Goal: Complete application form: Complete application form

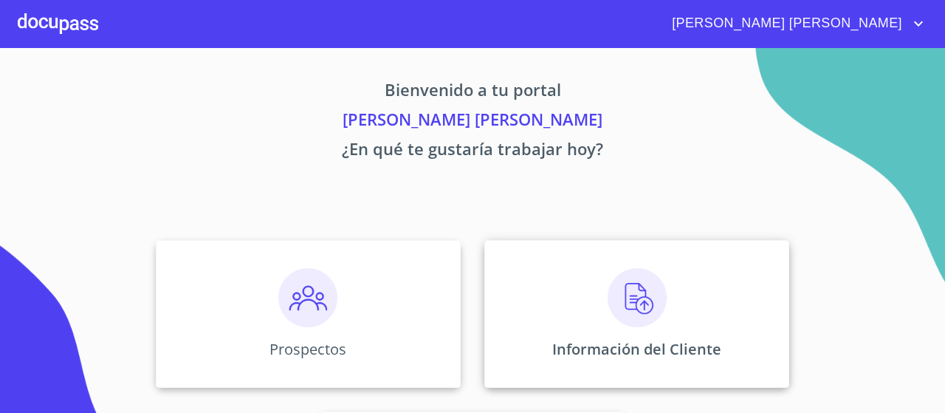
click at [602, 309] on div "Información del Cliente" at bounding box center [636, 314] width 305 height 148
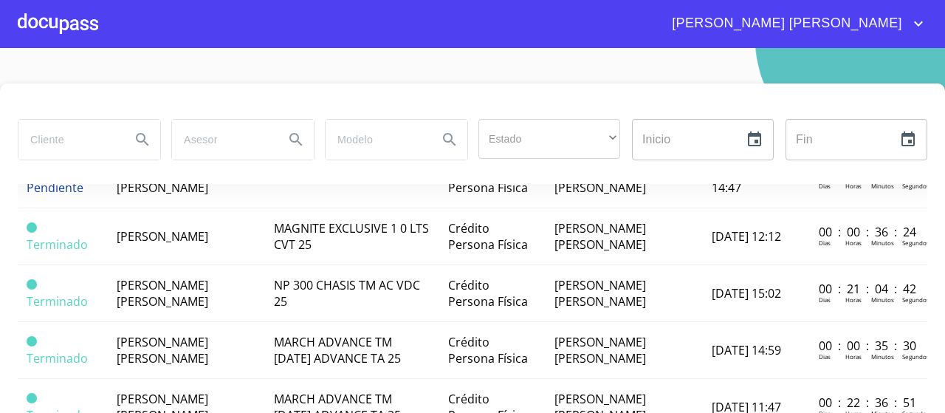
scroll to position [188, 0]
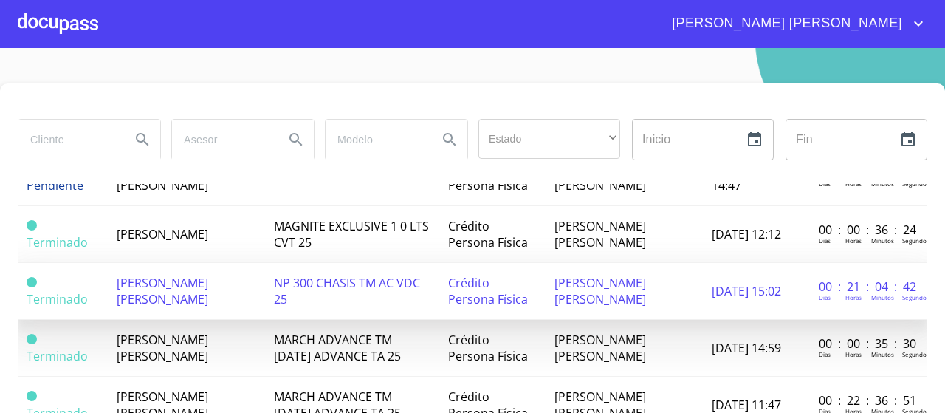
click at [201, 289] on td "[PERSON_NAME] [PERSON_NAME]" at bounding box center [187, 291] width 158 height 57
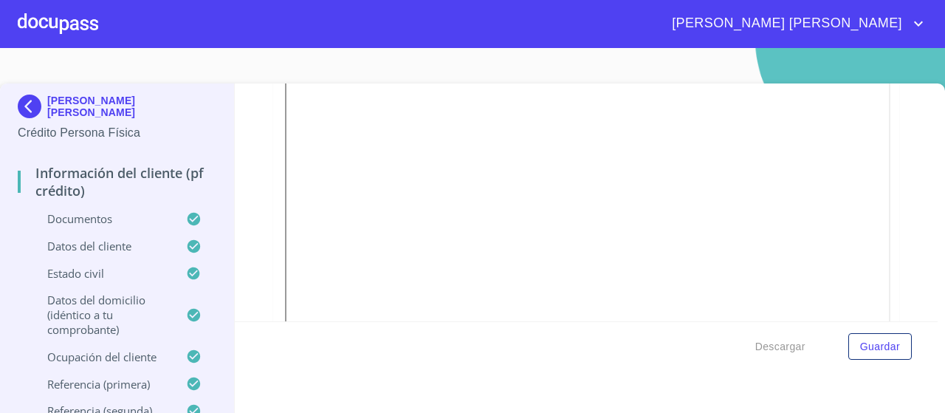
scroll to position [589, 0]
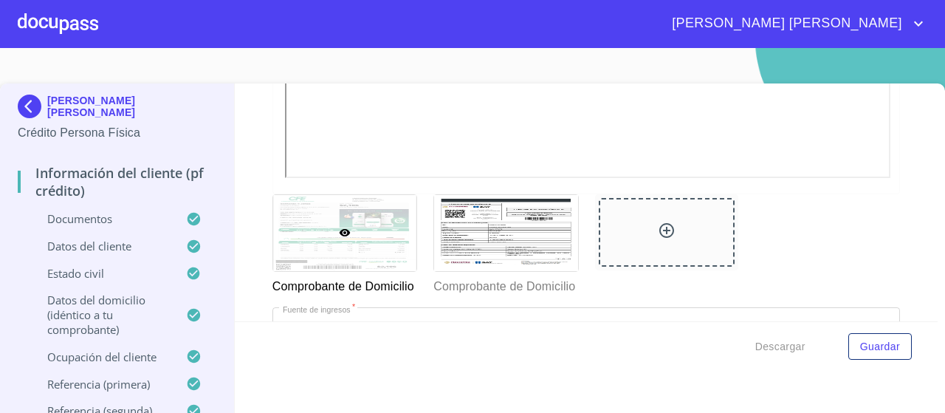
scroll to position [889, 0]
click at [871, 346] on span "Guardar" at bounding box center [880, 346] width 40 height 18
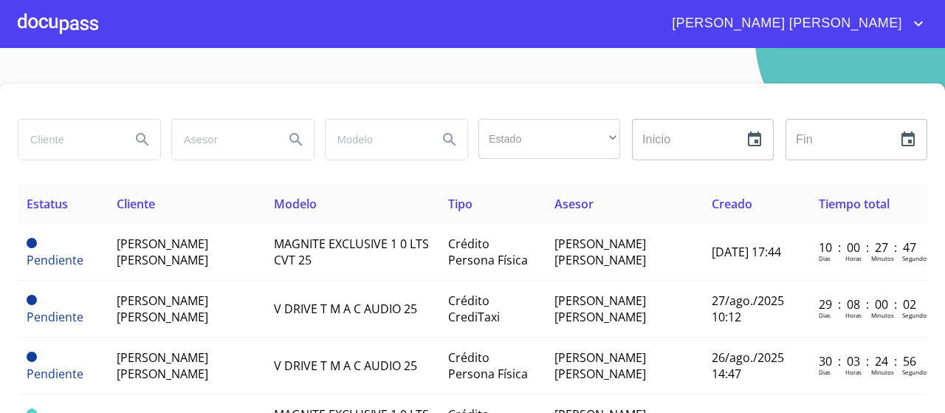
click at [599, 110] on div at bounding box center [472, 100] width 909 height 35
